Goal: Task Accomplishment & Management: Complete application form

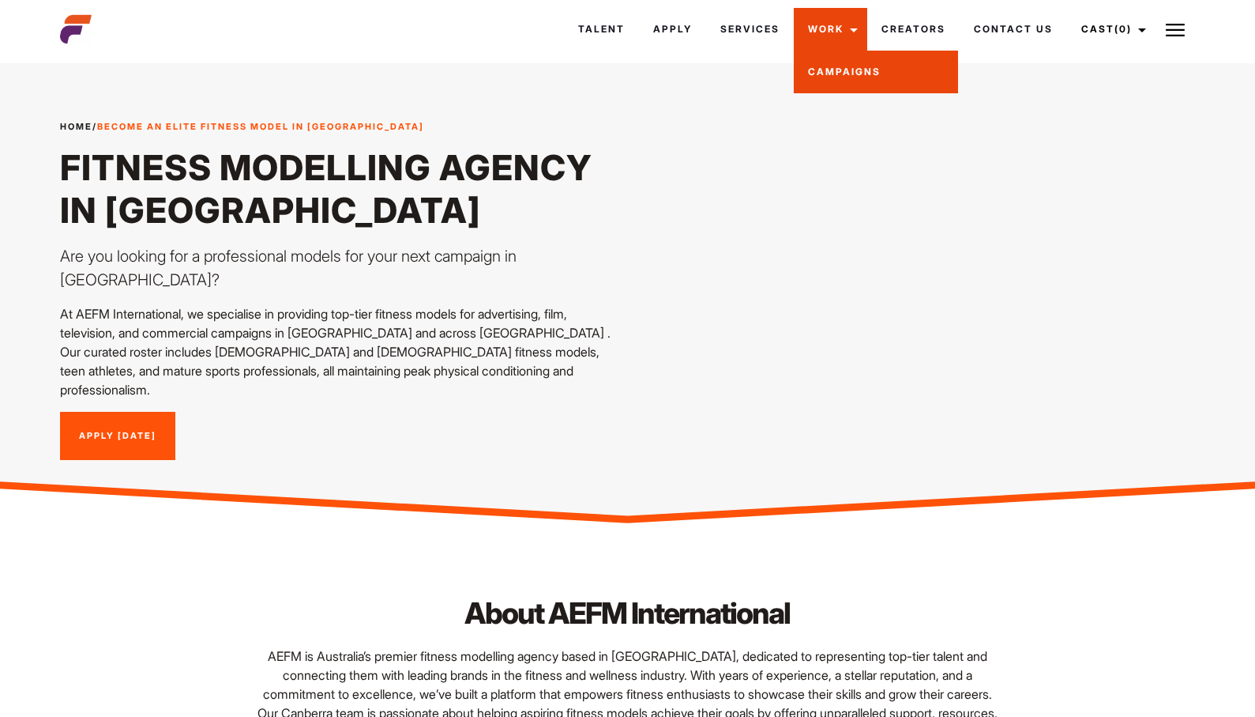
click at [830, 73] on link "Campaigns" at bounding box center [876, 72] width 164 height 43
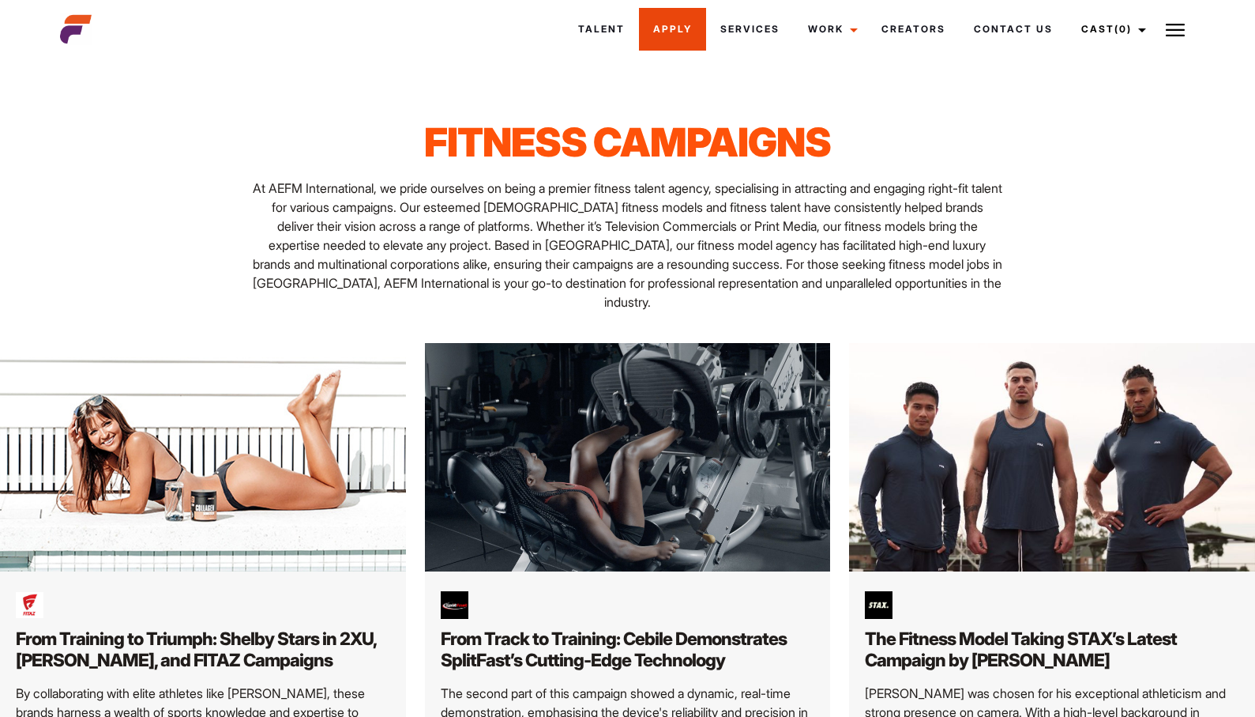
click at [673, 31] on link "Apply" at bounding box center [672, 29] width 67 height 43
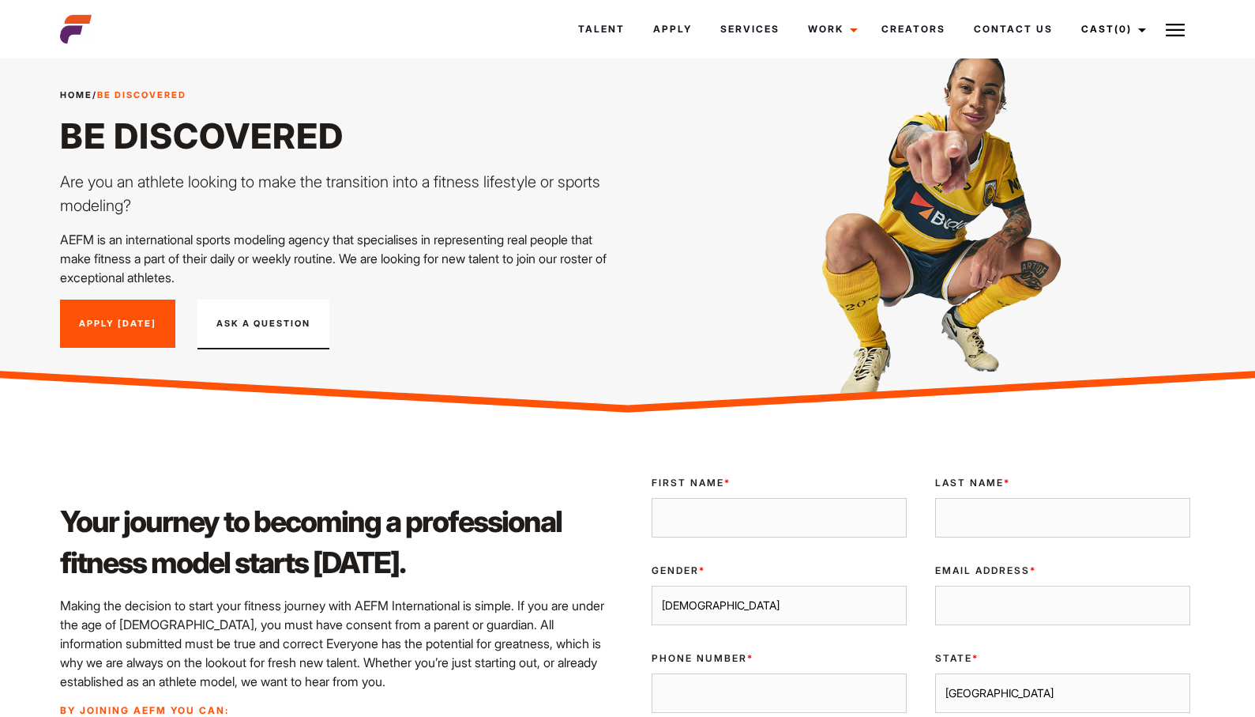
scroll to position [222, 0]
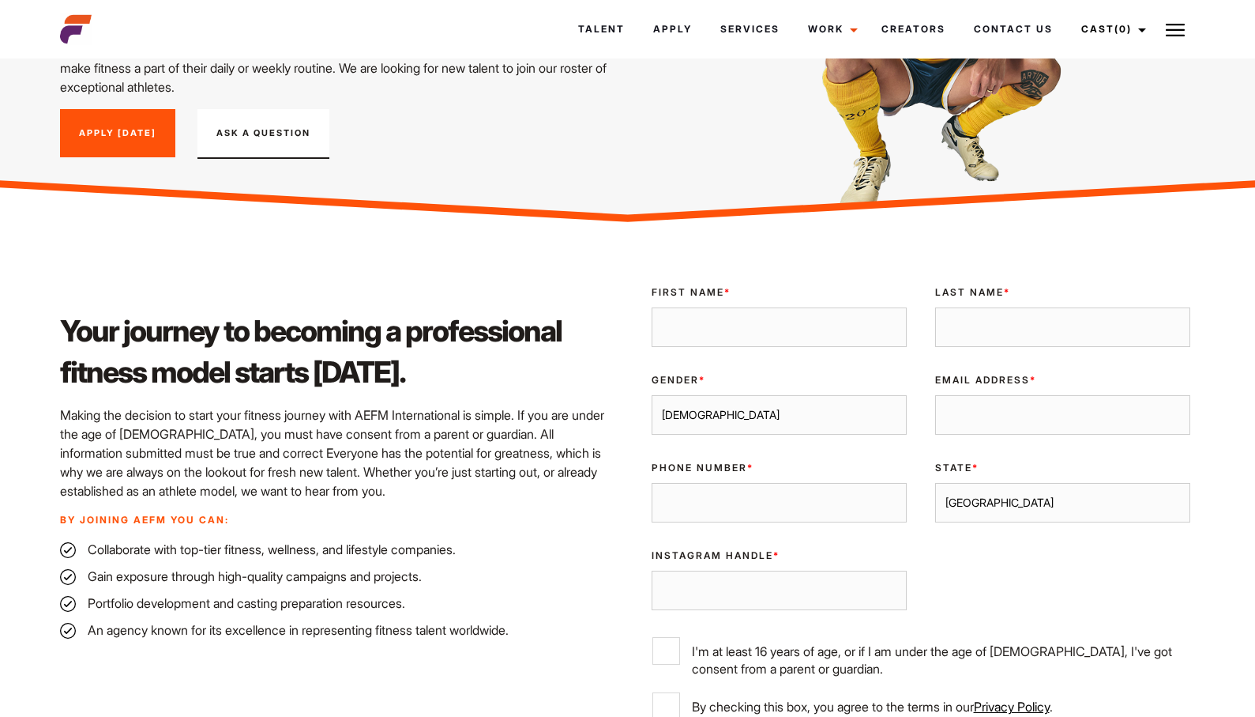
click at [725, 322] on input "First Name *" at bounding box center [779, 327] width 255 height 40
type input "[PERSON_NAME]"
click at [950, 328] on input "Last Name *" at bounding box center [1062, 327] width 255 height 40
type input "[PERSON_NAME]"
click at [826, 416] on select "[DEMOGRAPHIC_DATA] [DEMOGRAPHIC_DATA]" at bounding box center [779, 415] width 255 height 40
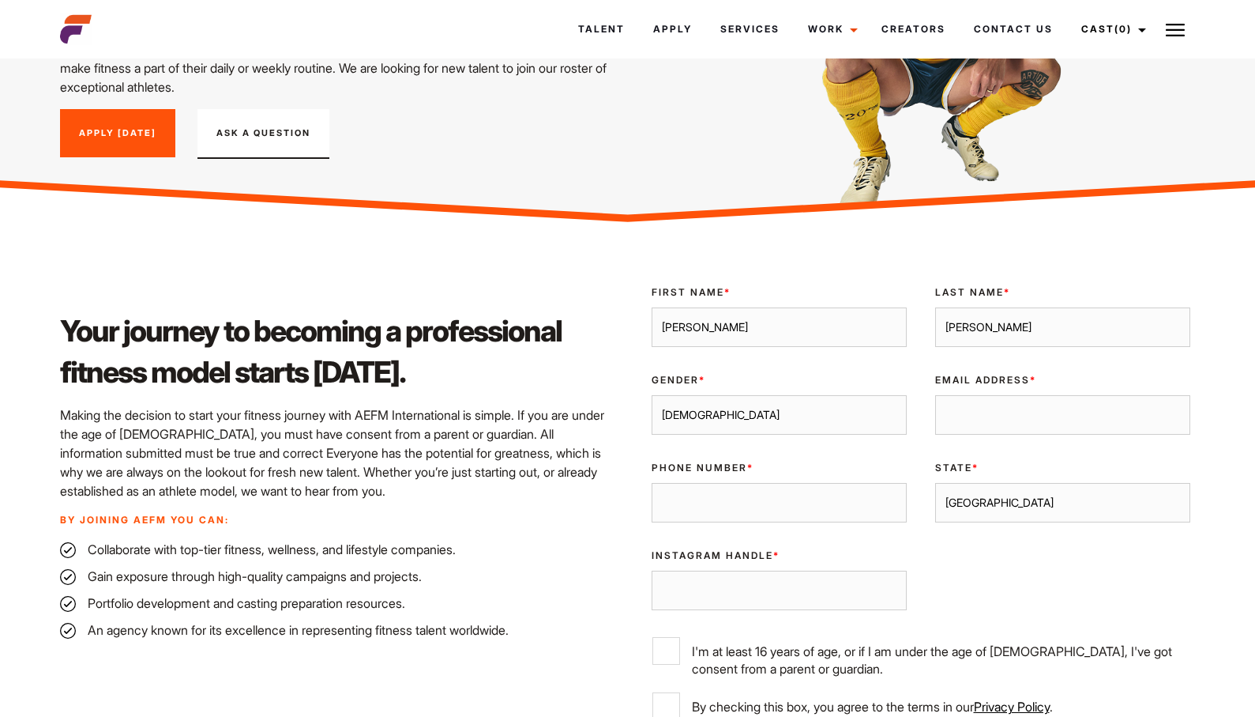
select select "[DEMOGRAPHIC_DATA]"
click at [652, 395] on select "[DEMOGRAPHIC_DATA] [DEMOGRAPHIC_DATA]" at bounding box center [779, 415] width 255 height 40
click at [975, 427] on input "Email Address *" at bounding box center [1062, 415] width 255 height 40
type input "awdash@iinet.net.au"
click at [836, 497] on input "Phone Number *" at bounding box center [779, 503] width 255 height 40
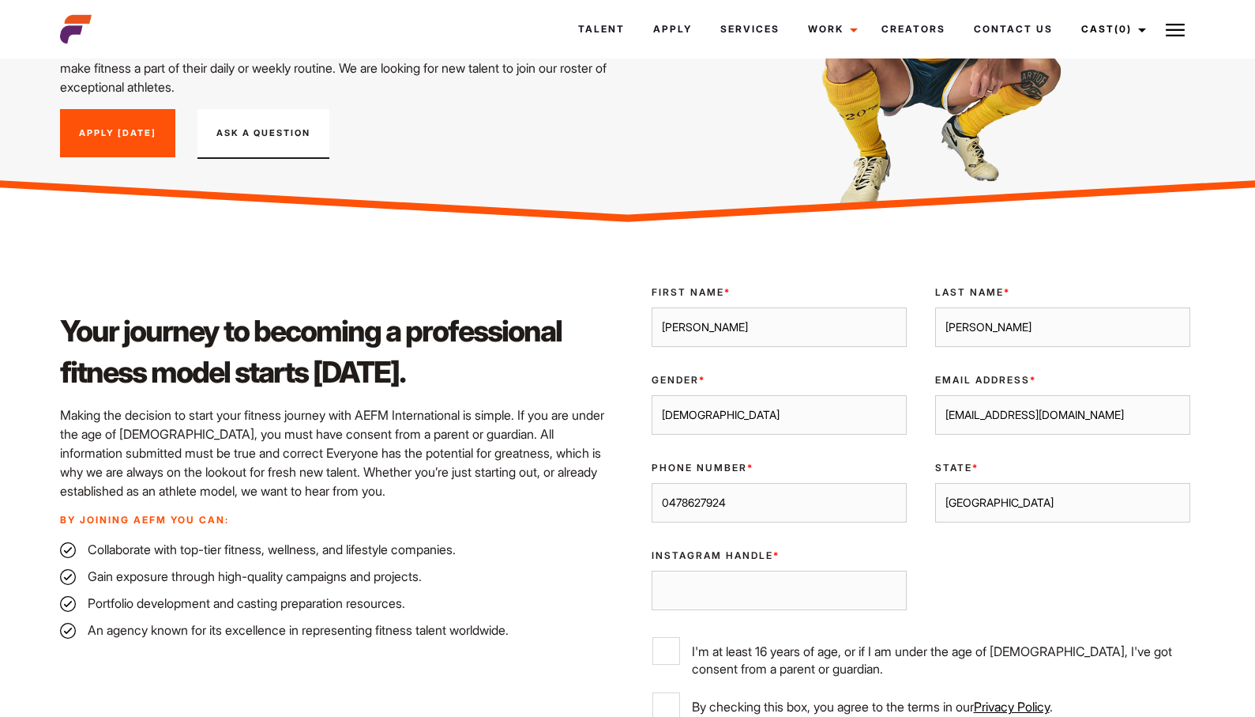
type input "0478627924"
click at [1004, 506] on select "[GEOGRAPHIC_DATA] [GEOGRAPHIC_DATA] [GEOGRAPHIC_DATA] [GEOGRAPHIC_DATA] [GEOGRA…" at bounding box center [1062, 503] width 255 height 40
click at [935, 483] on select "[GEOGRAPHIC_DATA] [GEOGRAPHIC_DATA] [GEOGRAPHIC_DATA] [GEOGRAPHIC_DATA] [GEOGRA…" at bounding box center [1062, 503] width 255 height 40
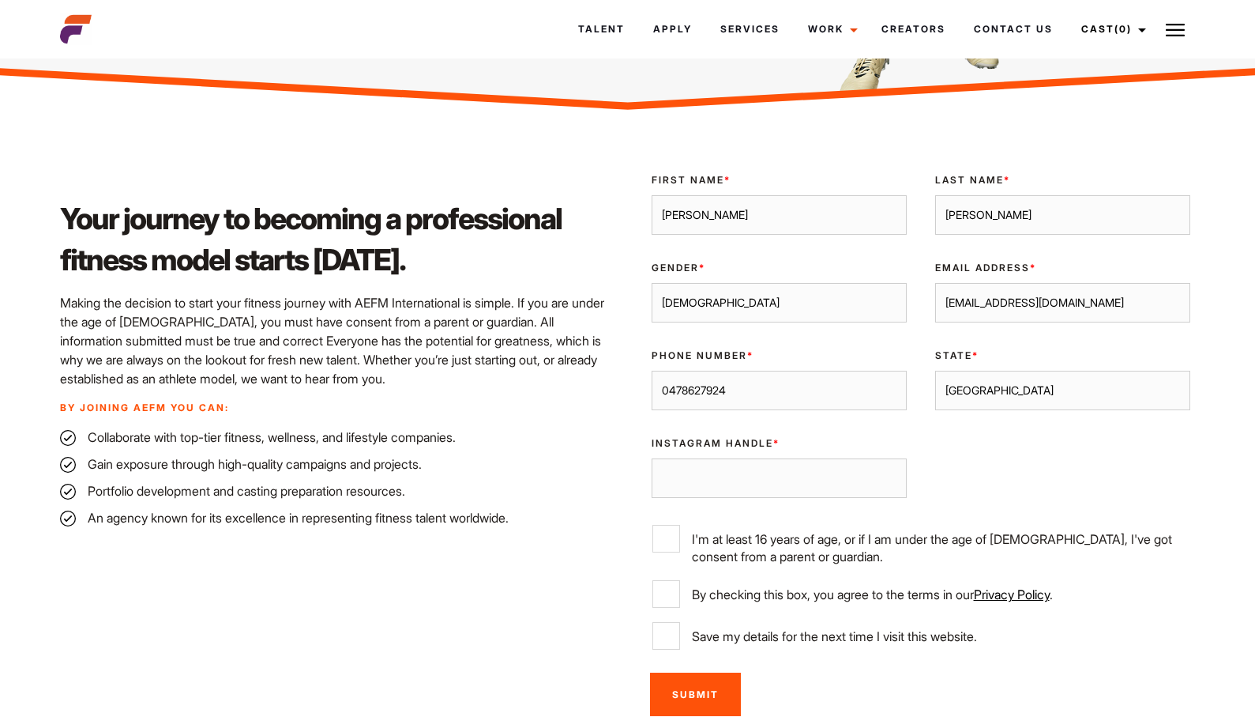
scroll to position [406, 0]
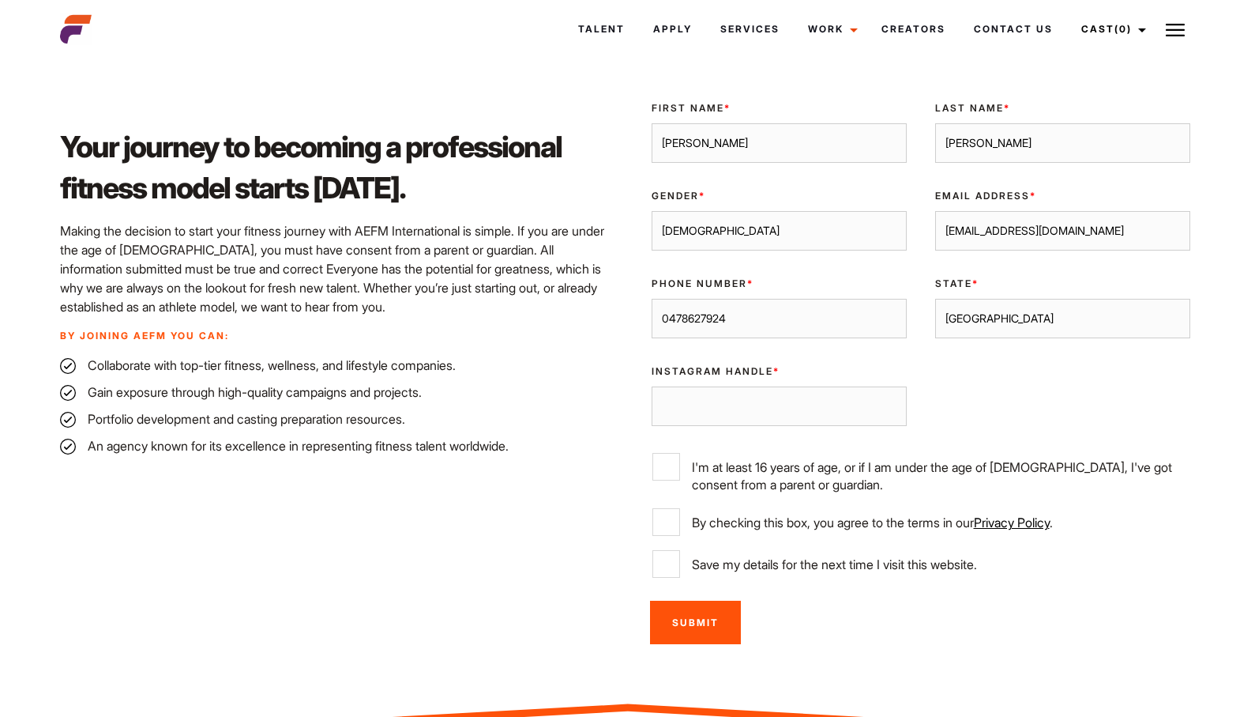
click at [817, 403] on input "Instagram Handle *" at bounding box center [779, 406] width 255 height 40
click at [1011, 307] on select "Sydney Melbourne Brisbane Gold Coast Adelaide Perth Darwin Queensland Tasmania …" at bounding box center [1062, 319] width 255 height 40
click at [996, 297] on div "State * Sydney Melbourne Brisbane Gold Coast Adelaide Perth Darwin Queensland T…" at bounding box center [1063, 308] width 284 height 88
click at [992, 316] on select "Sydney Melbourne Brisbane Gold Coast Adelaide Perth Darwin Queensland Tasmania …" at bounding box center [1062, 319] width 255 height 40
click at [718, 403] on input "Instagram Handle *" at bounding box center [779, 406] width 255 height 40
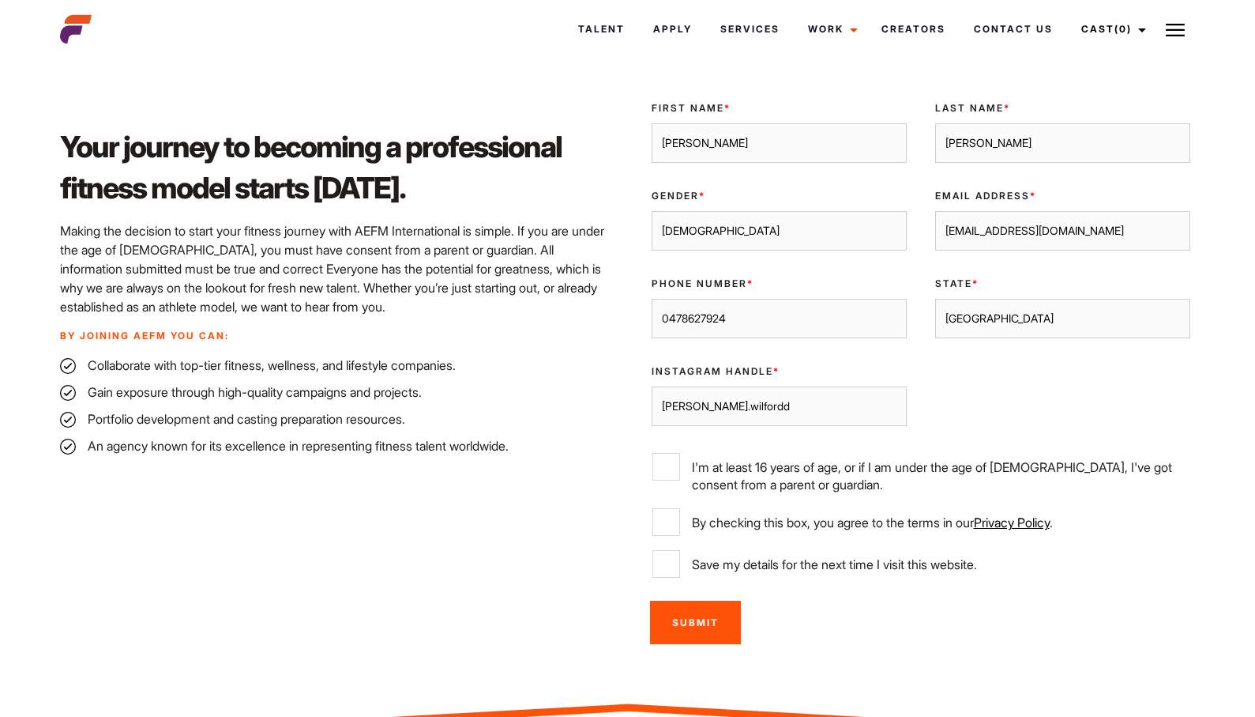
type input "anna.wilfordd"
click at [668, 465] on input "I'm at least 16 years of age, or if I am under the age of 18, I've got consent …" at bounding box center [667, 467] width 28 height 28
checkbox input "true"
click at [663, 518] on input "By checking this box, you agree to the terms in our Privacy Policy ." at bounding box center [667, 522] width 28 height 28
checkbox input "true"
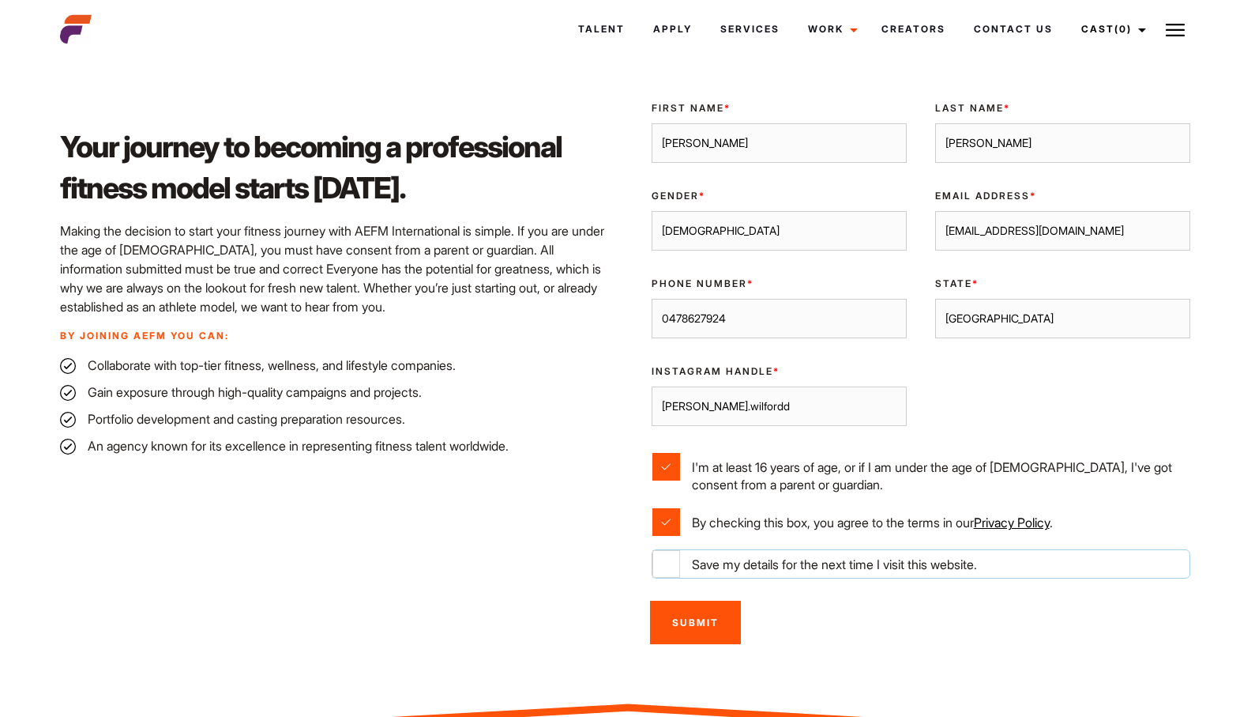
click at [666, 570] on input "Save my details for the next time I visit this website." at bounding box center [667, 564] width 28 height 28
checkbox input "true"
click at [691, 622] on input "Submit" at bounding box center [695, 621] width 91 height 43
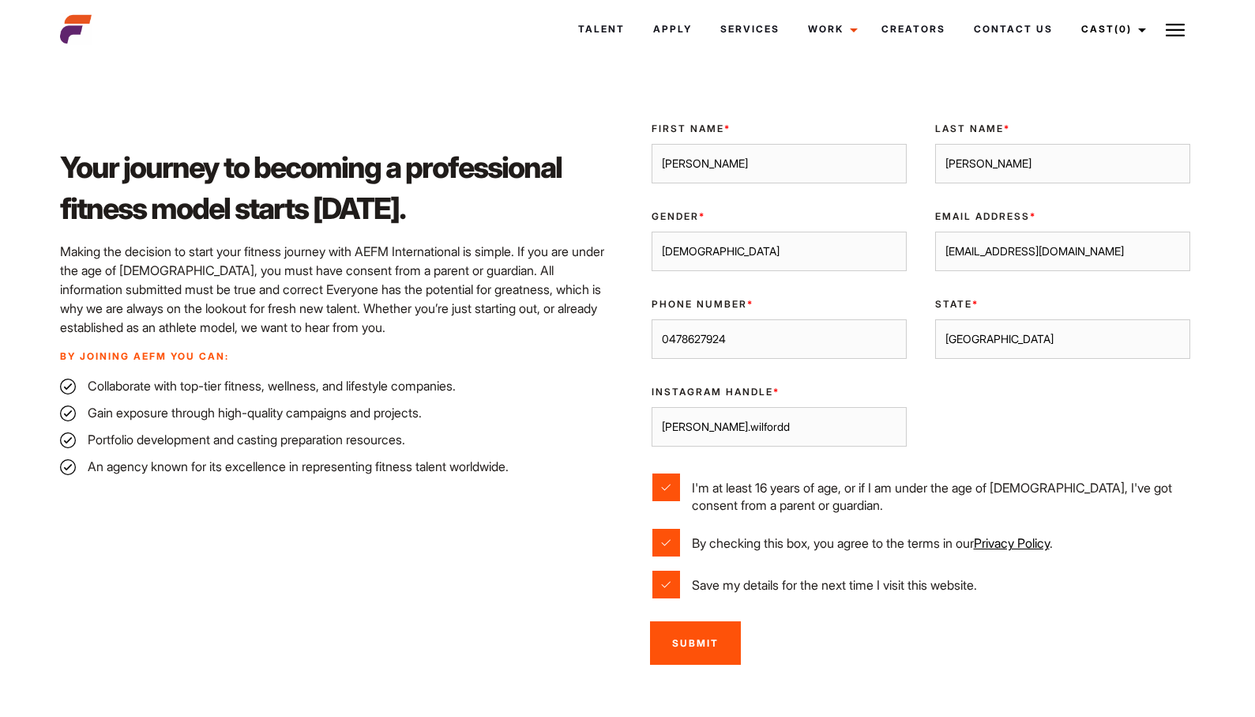
scroll to position [382, 0]
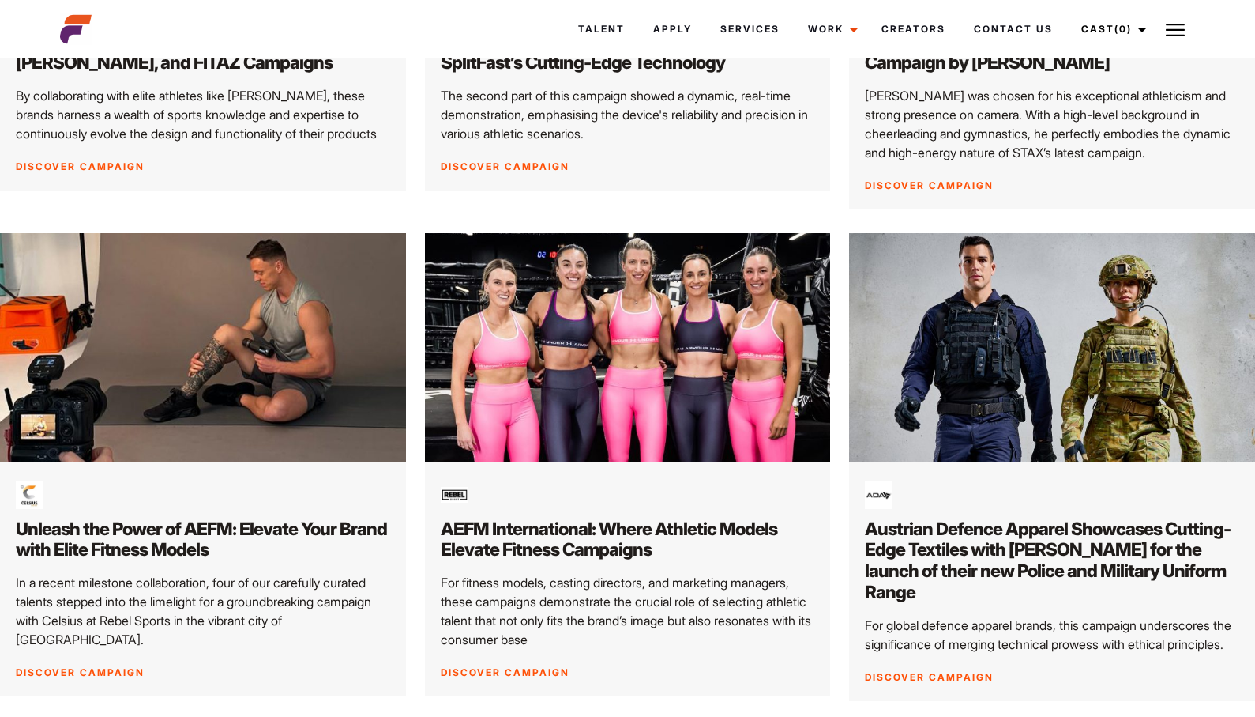
scroll to position [598, 0]
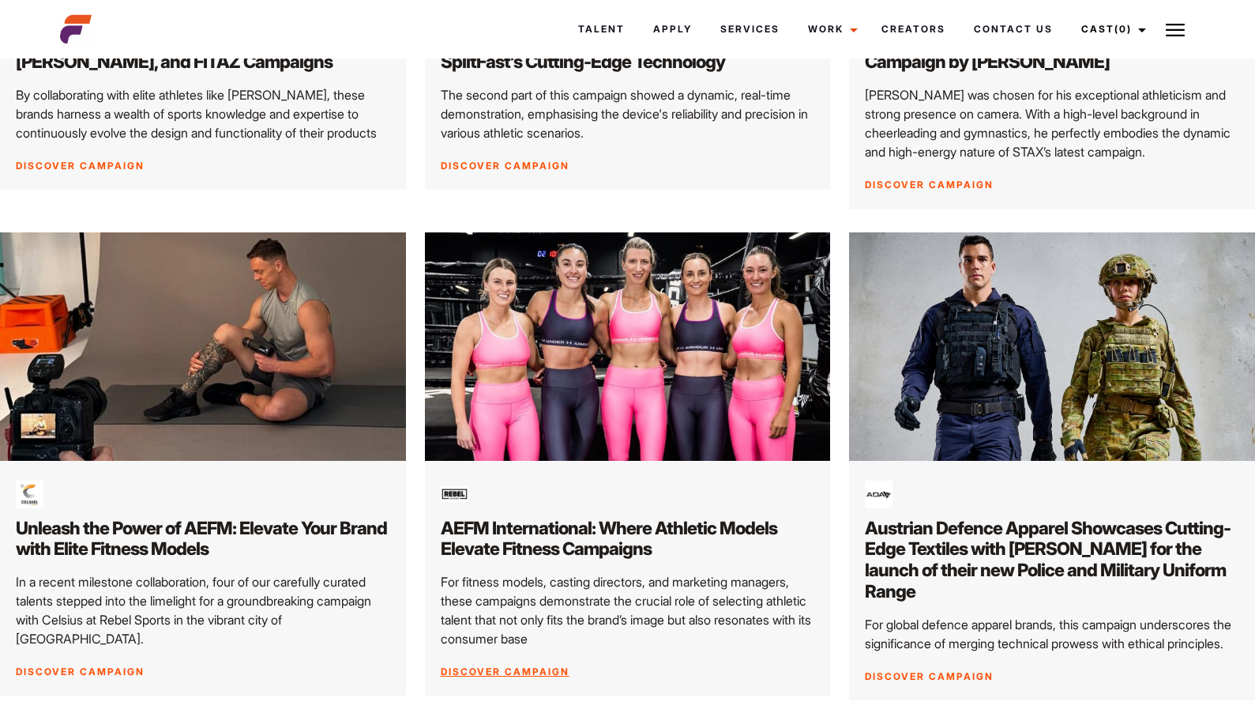
click at [594, 395] on img at bounding box center [628, 345] width 426 height 239
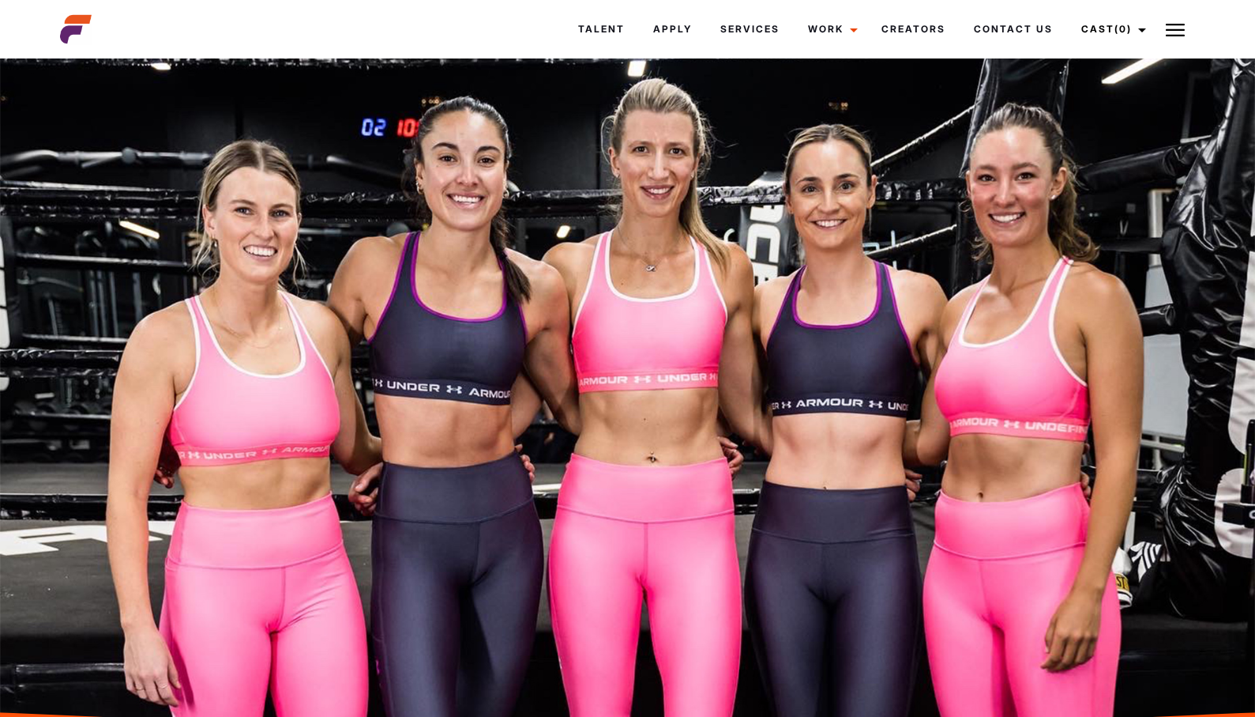
scroll to position [338, 0]
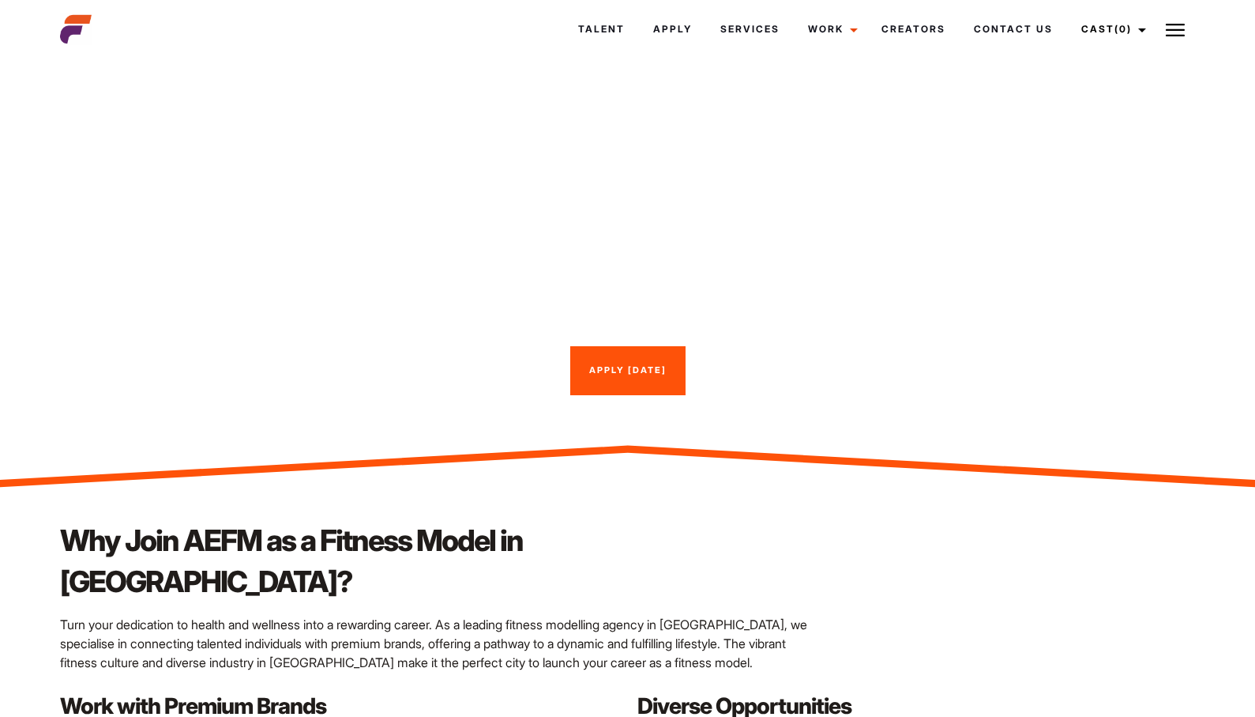
scroll to position [1253, 0]
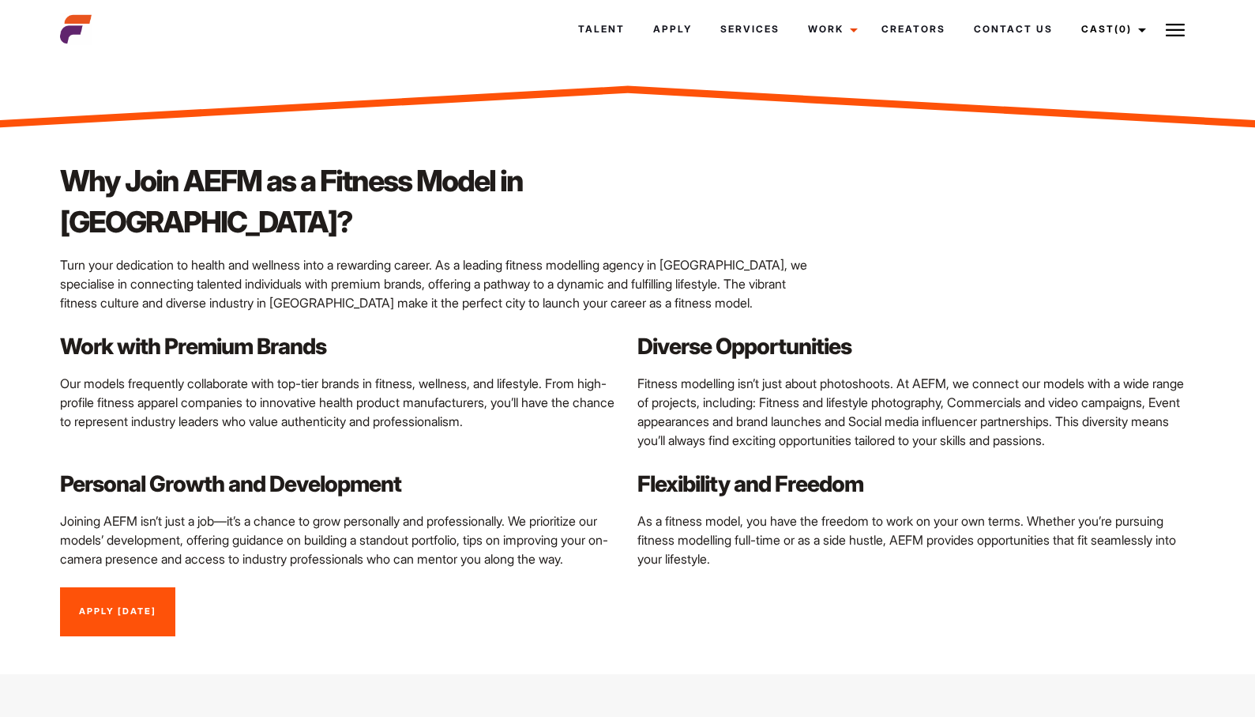
click at [147, 600] on link "Apply [DATE]" at bounding box center [117, 611] width 115 height 49
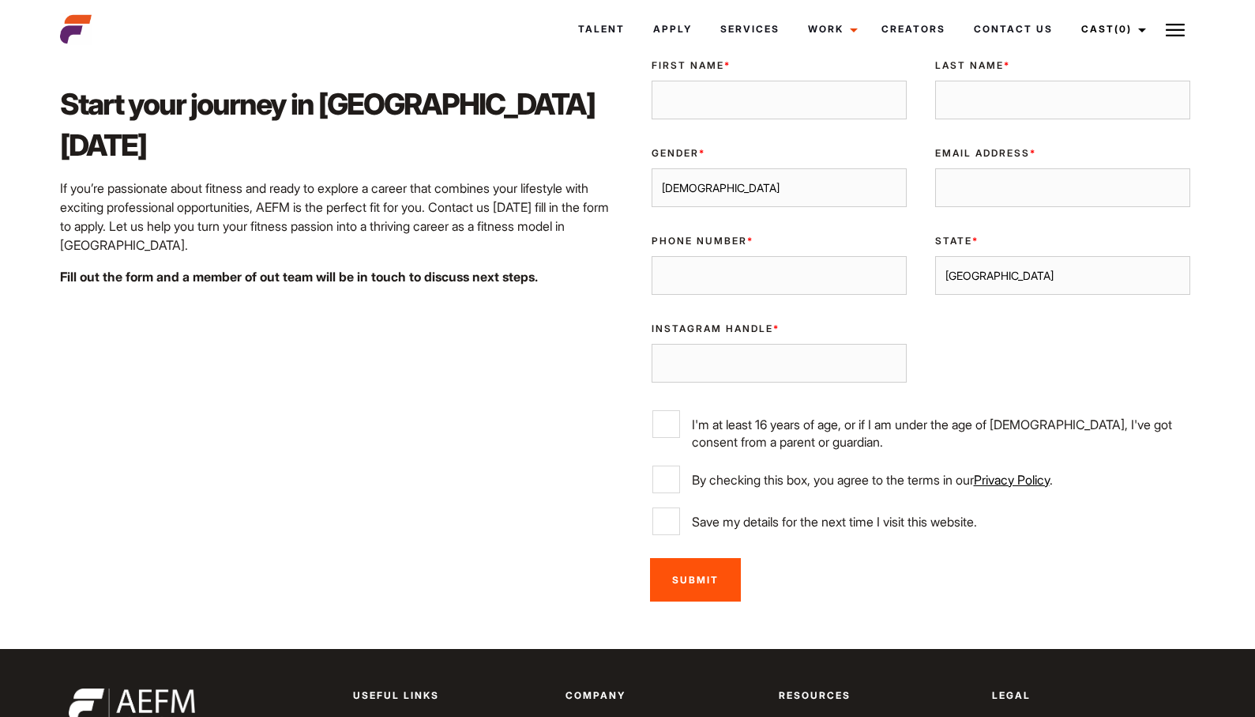
scroll to position [2649, 0]
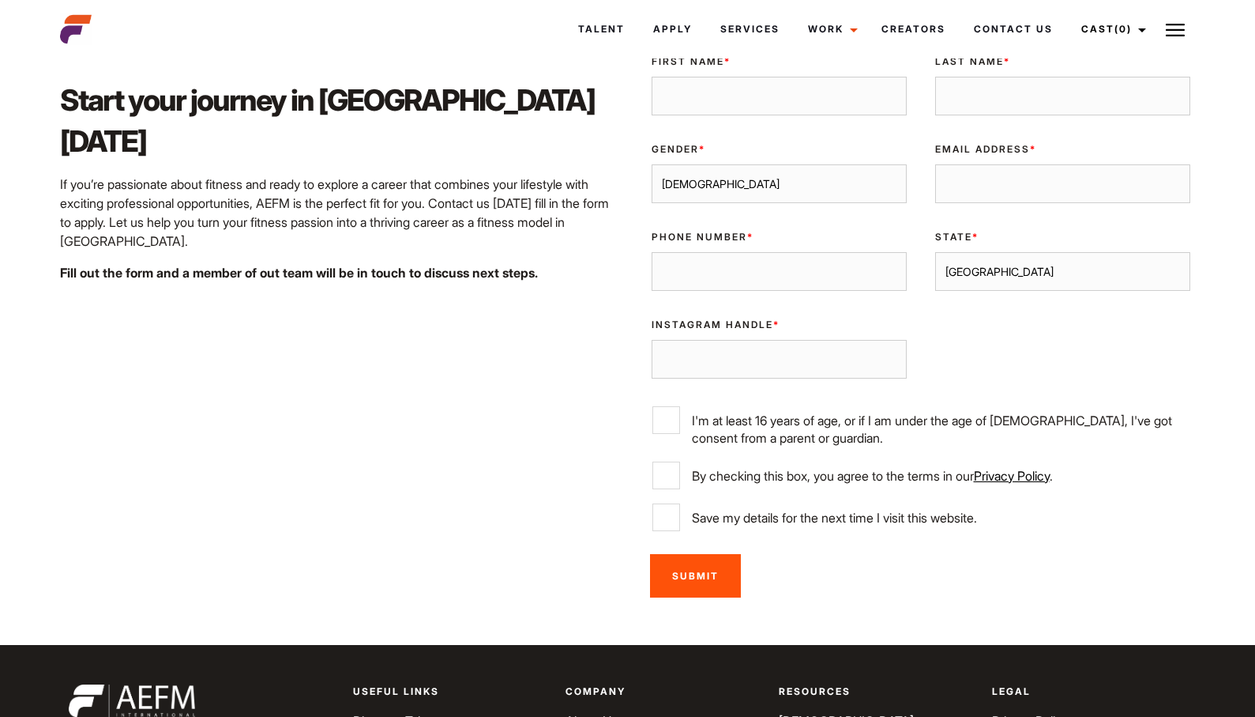
click at [996, 269] on select "[GEOGRAPHIC_DATA] [GEOGRAPHIC_DATA] [GEOGRAPHIC_DATA] [GEOGRAPHIC_DATA] [GEOGRA…" at bounding box center [1062, 272] width 255 height 40
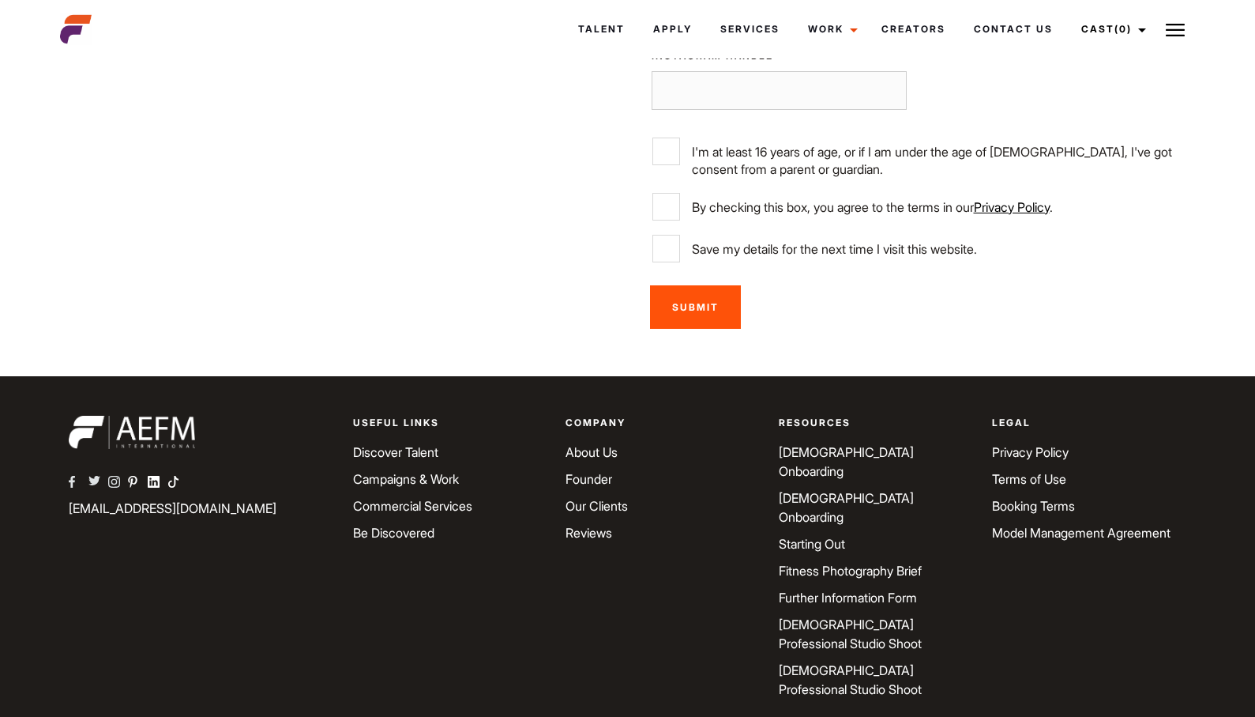
scroll to position [2287, 0]
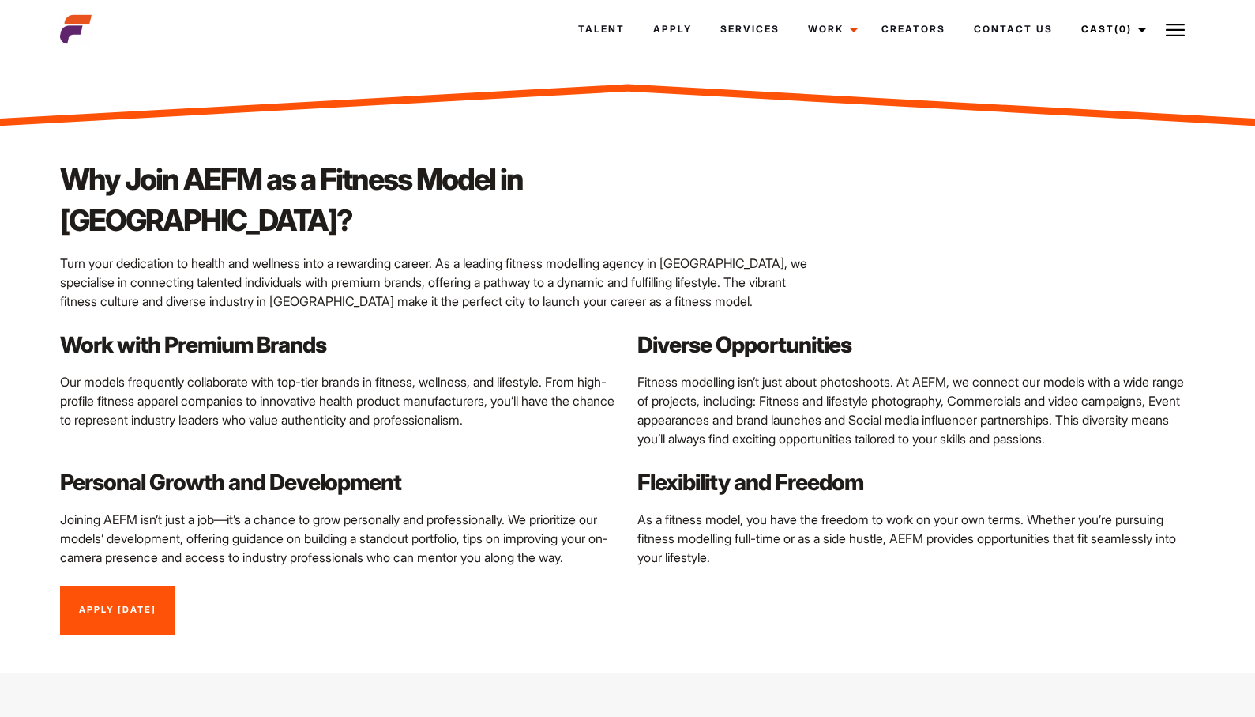
scroll to position [1253, 0]
